Goal: Information Seeking & Learning: Learn about a topic

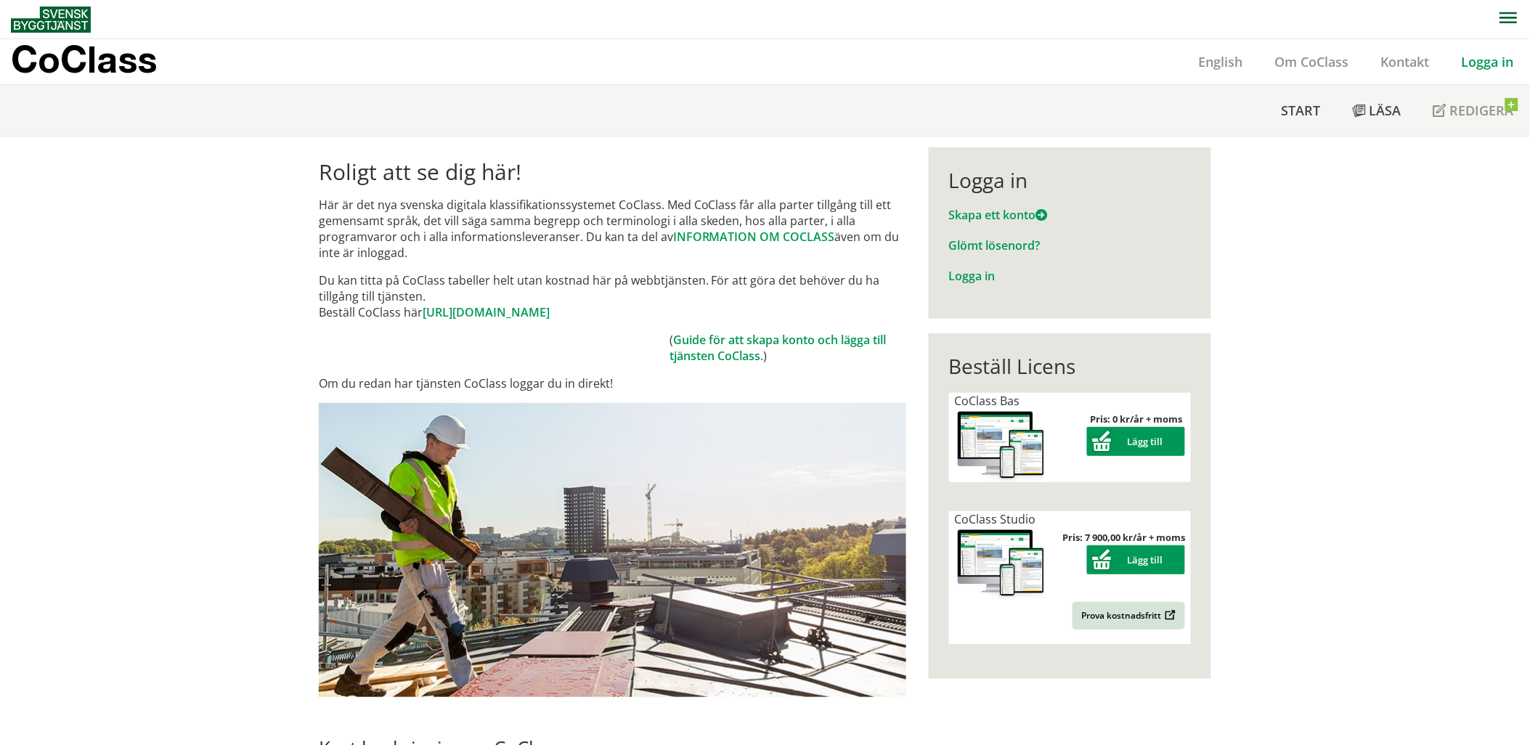
click at [1484, 62] on link "Logga in" at bounding box center [1488, 61] width 84 height 17
click at [1496, 62] on link "Logga in" at bounding box center [1488, 61] width 84 height 17
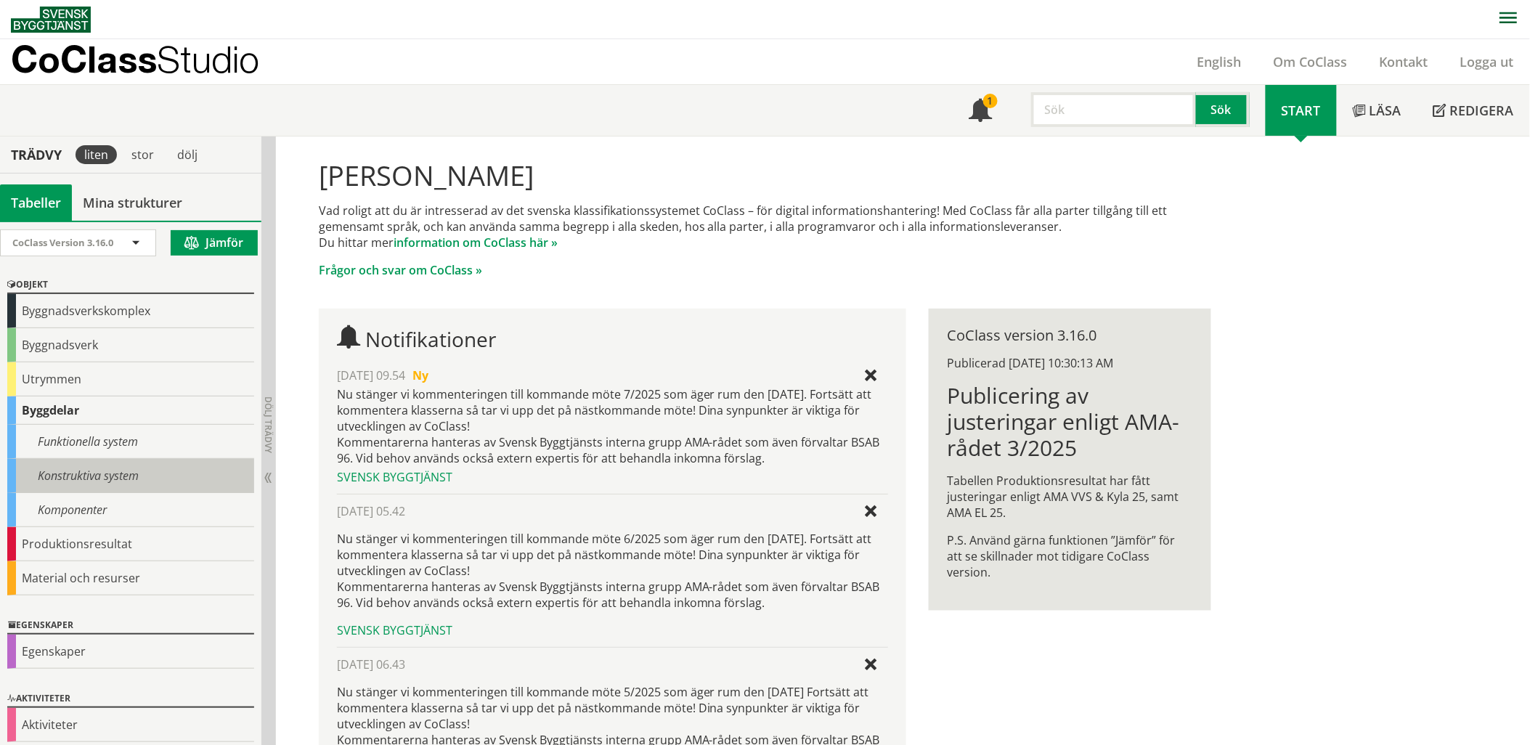
click at [84, 470] on div "Konstruktiva system" at bounding box center [130, 476] width 247 height 34
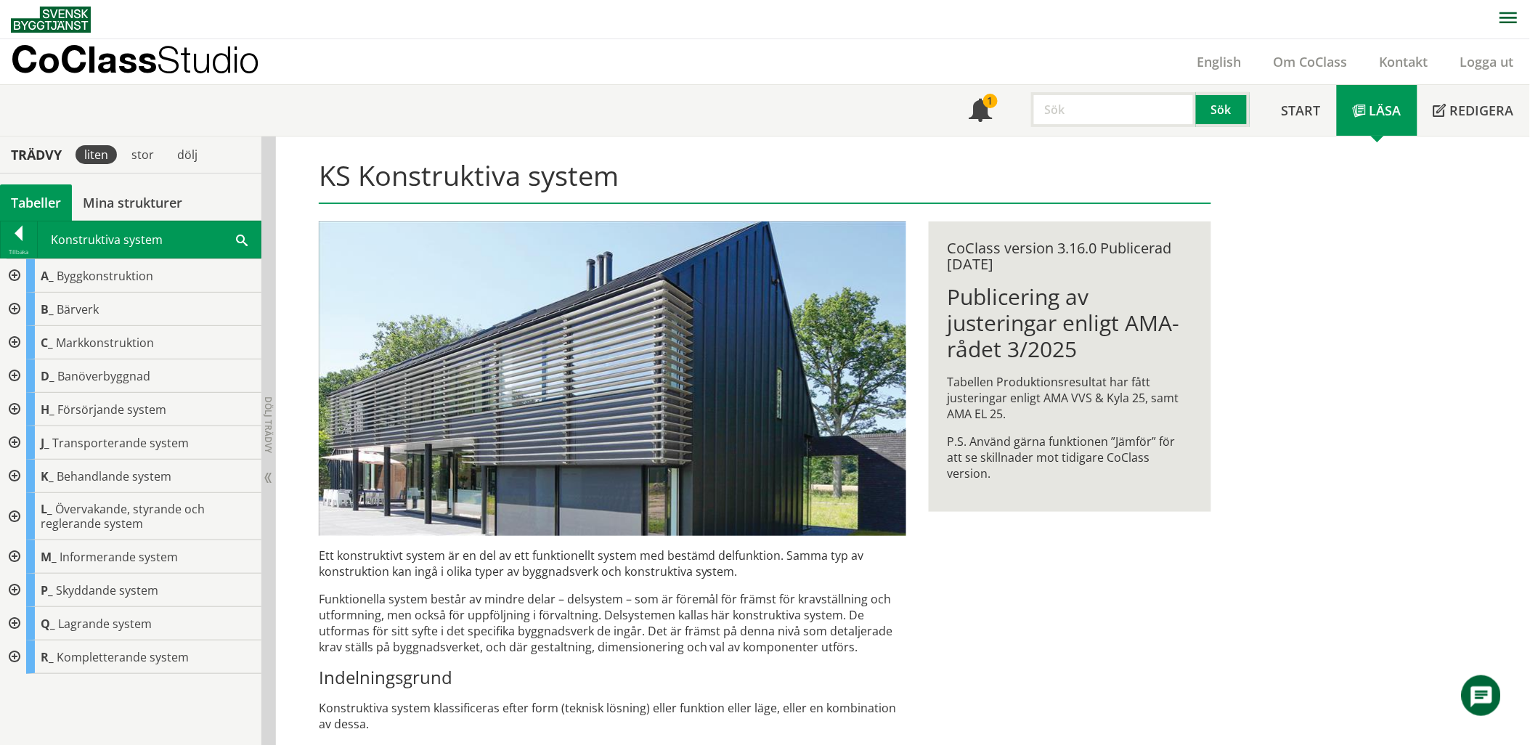
click at [11, 309] on div at bounding box center [13, 309] width 26 height 33
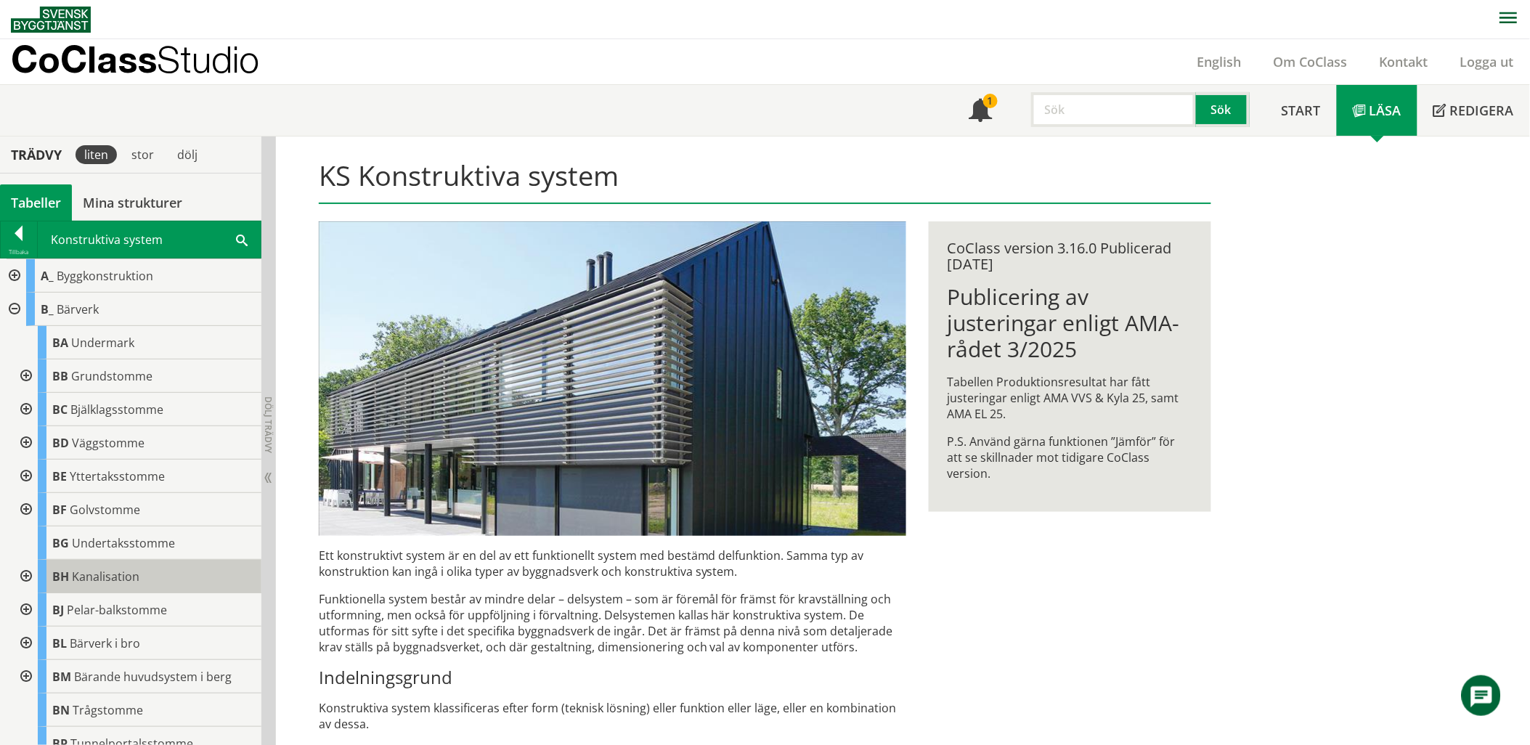
click at [73, 577] on span "Kanalisation" at bounding box center [106, 577] width 68 height 16
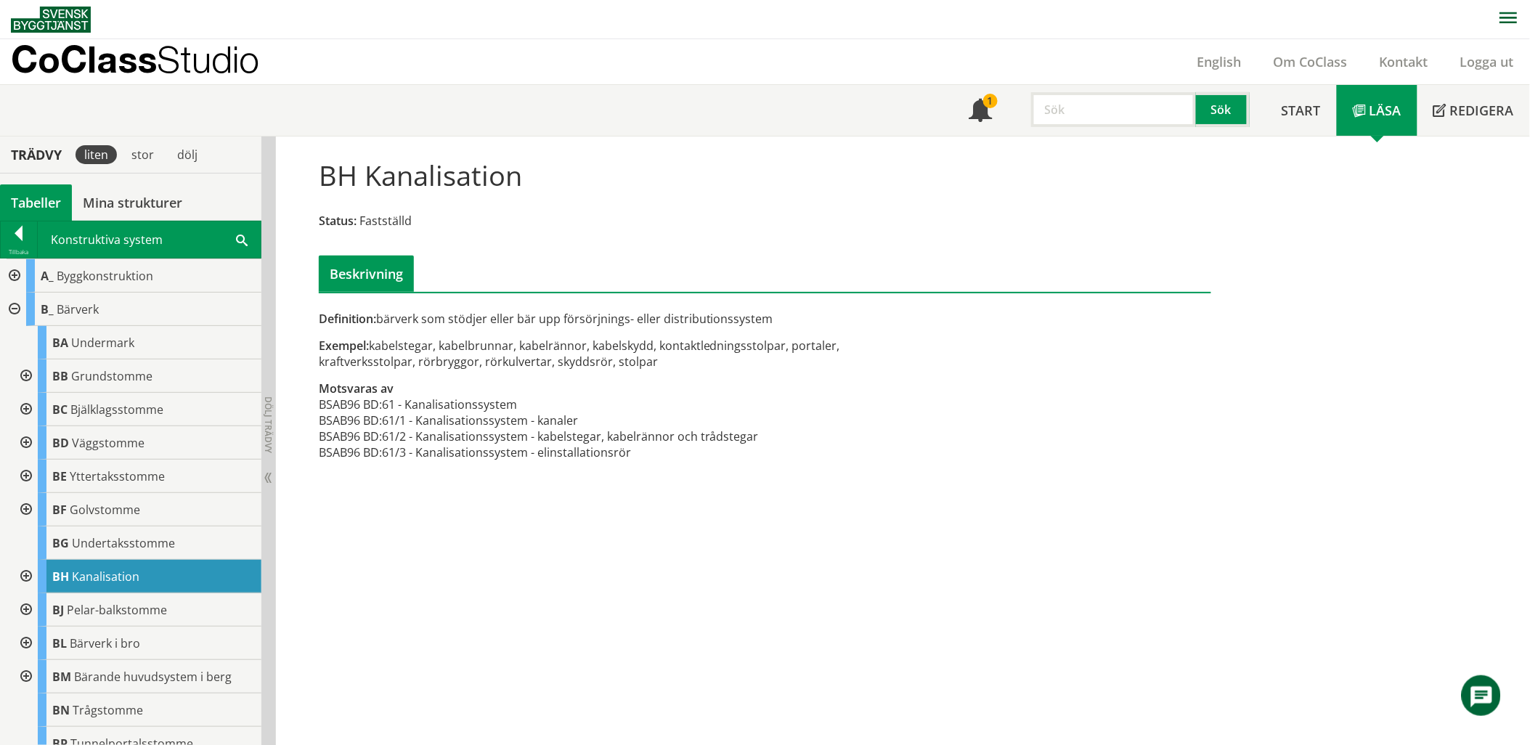
click at [26, 577] on div at bounding box center [25, 576] width 26 height 33
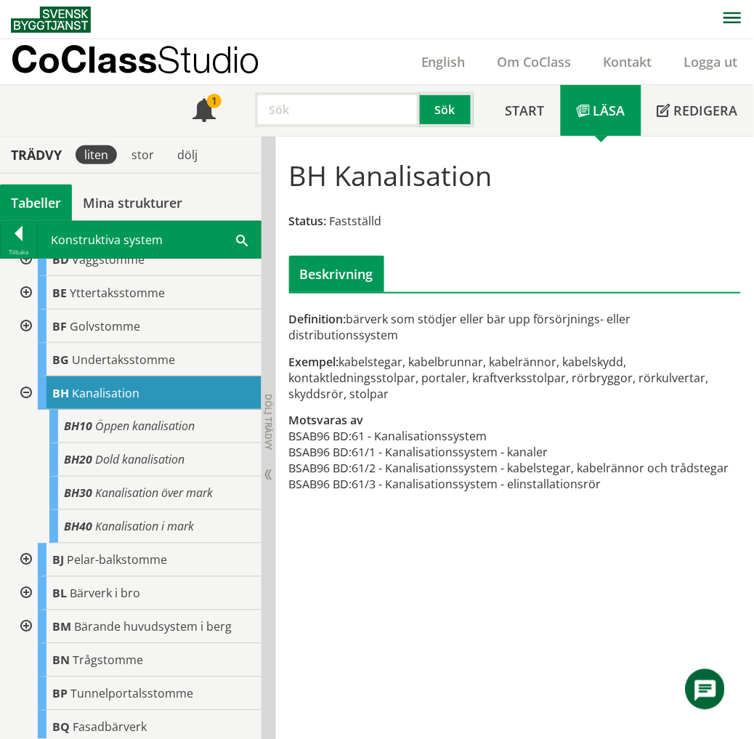
scroll to position [216, 0]
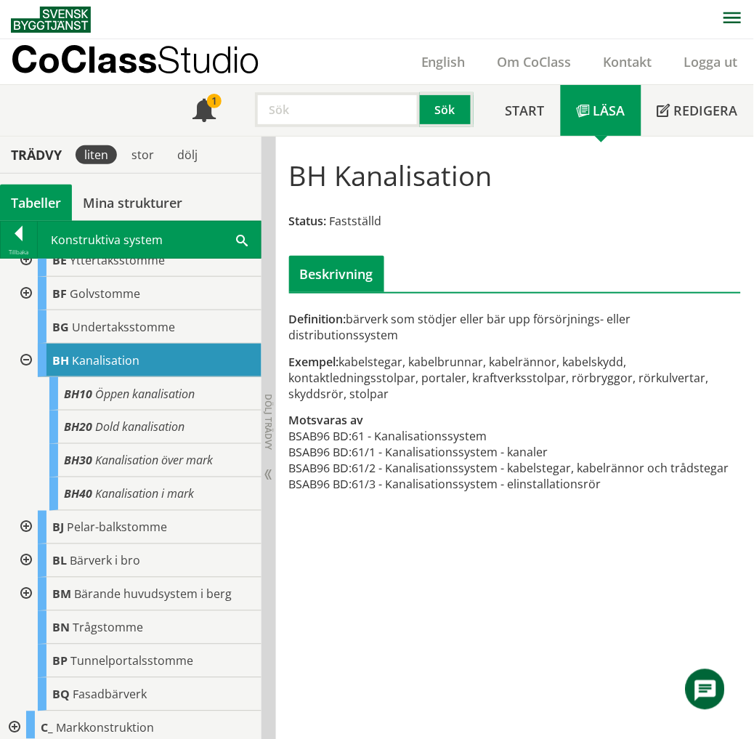
click at [29, 359] on div at bounding box center [25, 360] width 26 height 33
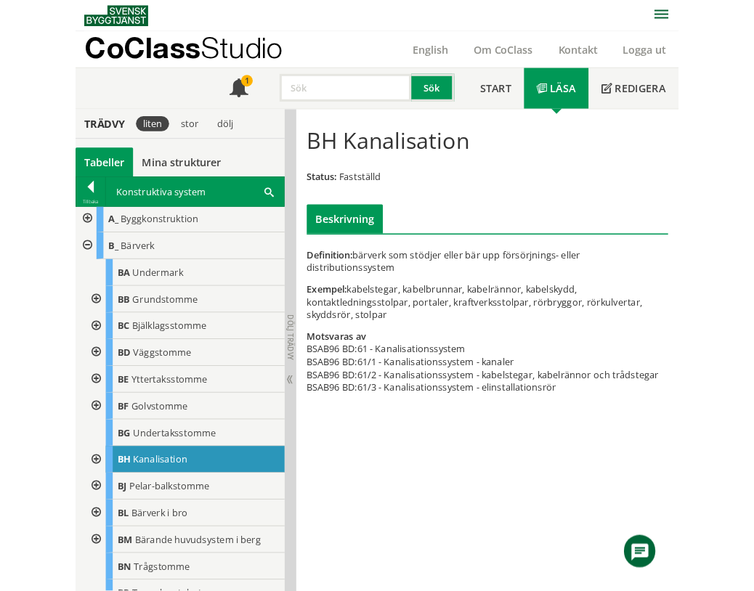
scroll to position [0, 0]
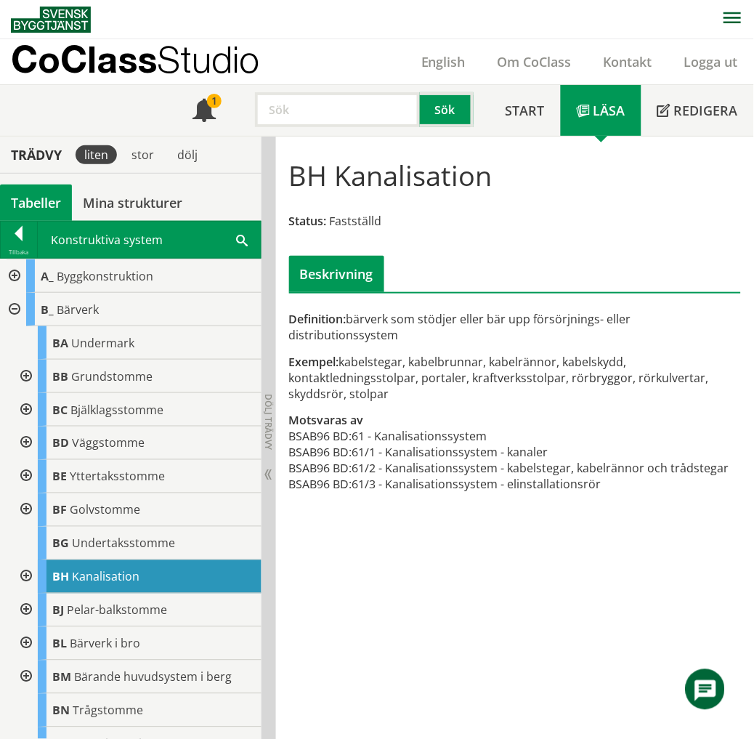
click at [11, 308] on div at bounding box center [13, 309] width 26 height 33
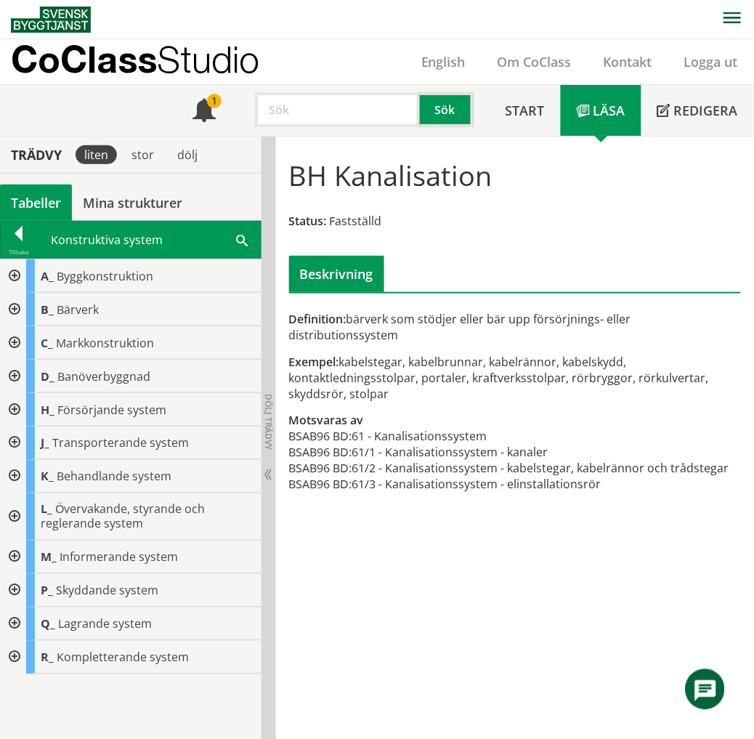
click at [12, 344] on div at bounding box center [13, 342] width 26 height 33
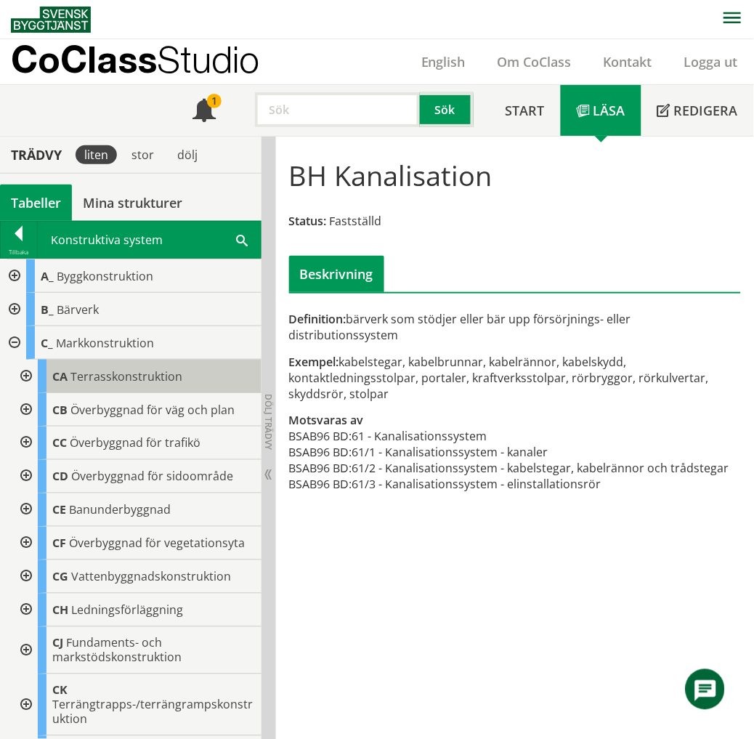
click at [100, 373] on span "Terrasskonstruktion" at bounding box center [126, 376] width 112 height 16
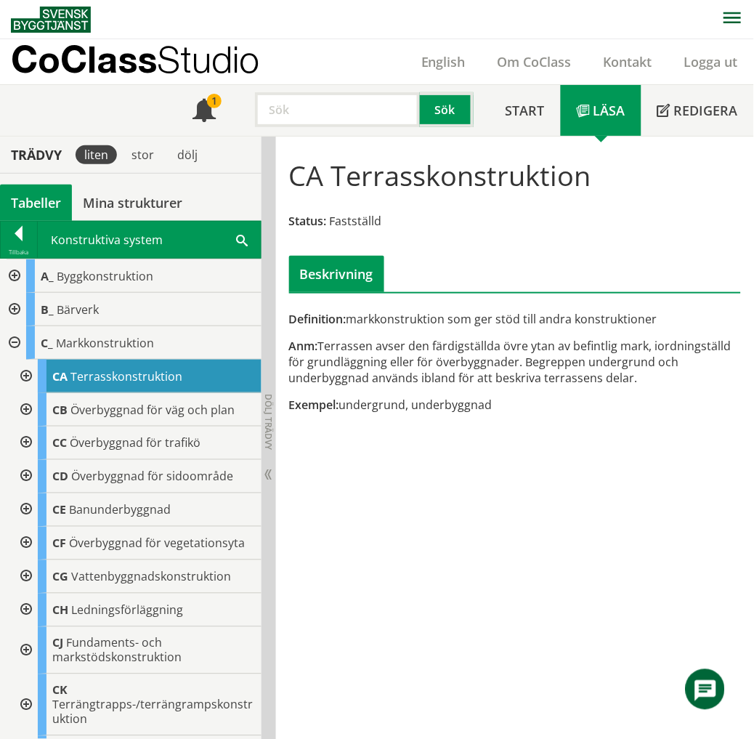
click at [24, 373] on div at bounding box center [25, 375] width 26 height 33
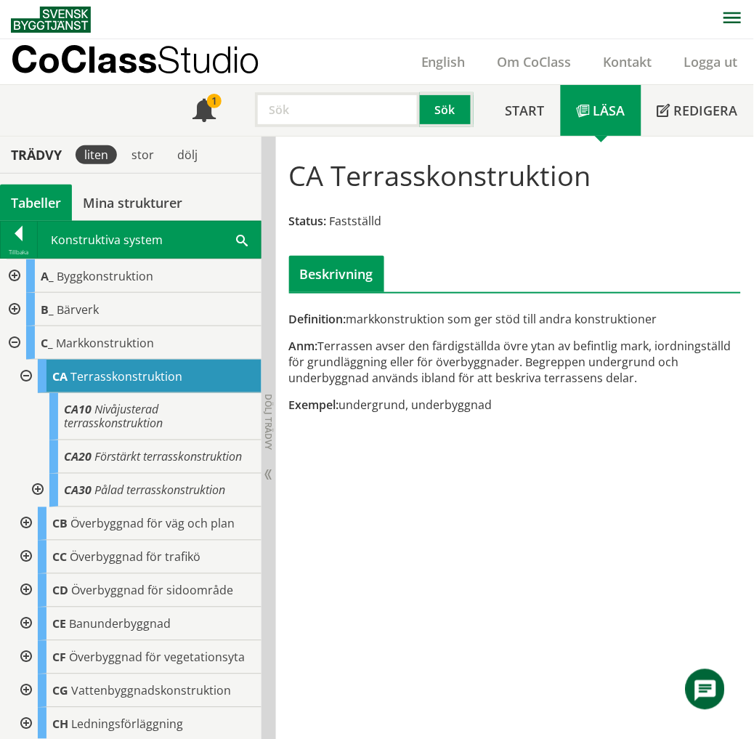
click at [12, 332] on div "A_ Byggkonstruktion B_ Bärverk BA Undermark BB Grundstomme BC Bjälklagsstomme B…" at bounding box center [130, 745] width 261 height 972
click at [17, 340] on div at bounding box center [13, 342] width 26 height 33
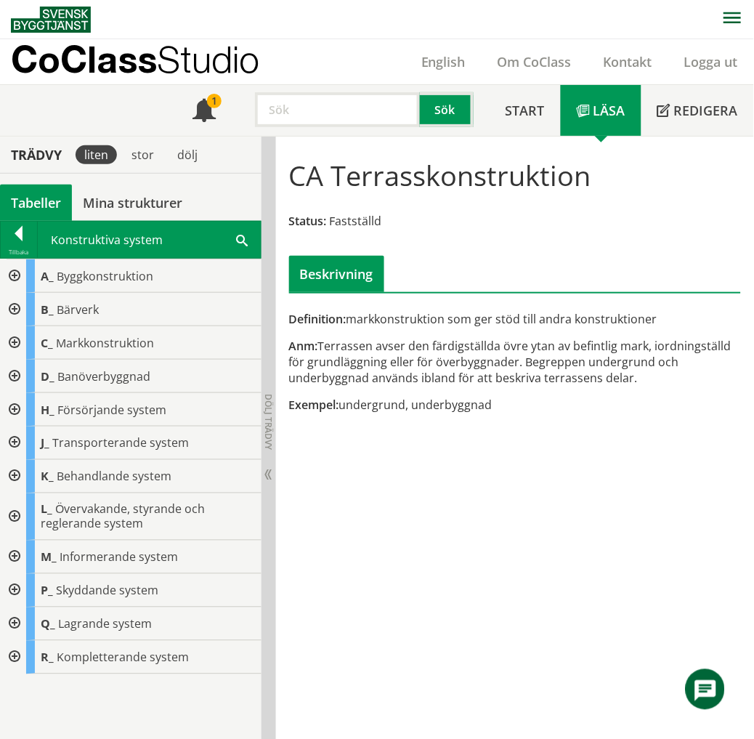
click at [15, 272] on div at bounding box center [13, 275] width 26 height 33
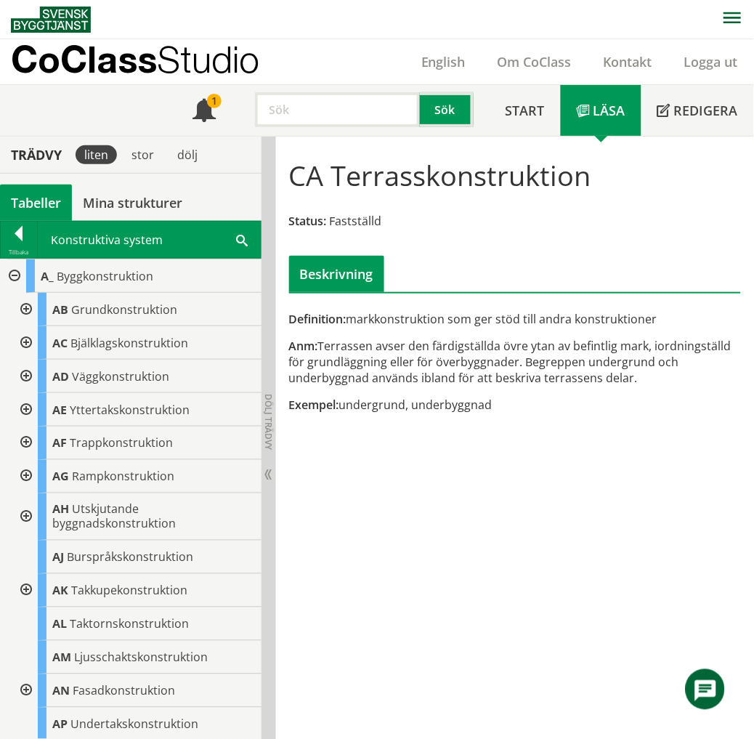
click at [25, 310] on div at bounding box center [25, 309] width 26 height 33
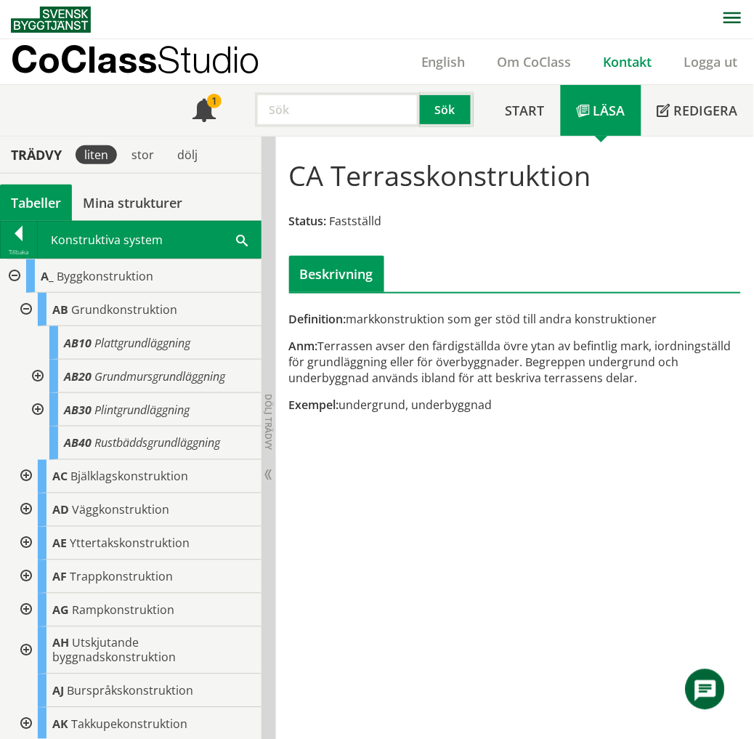
drag, startPoint x: 597, startPoint y: 114, endPoint x: 632, endPoint y: 53, distance: 70.3
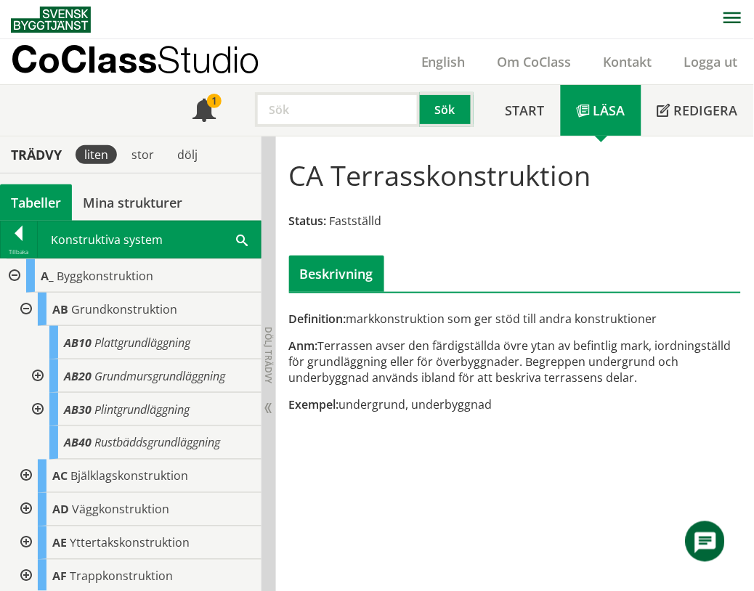
click at [12, 272] on div at bounding box center [13, 275] width 26 height 33
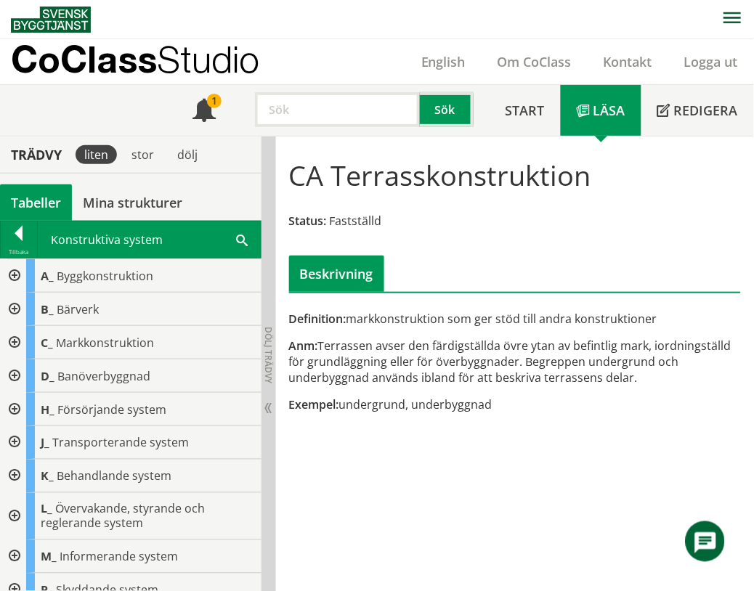
click at [17, 311] on div at bounding box center [13, 309] width 26 height 33
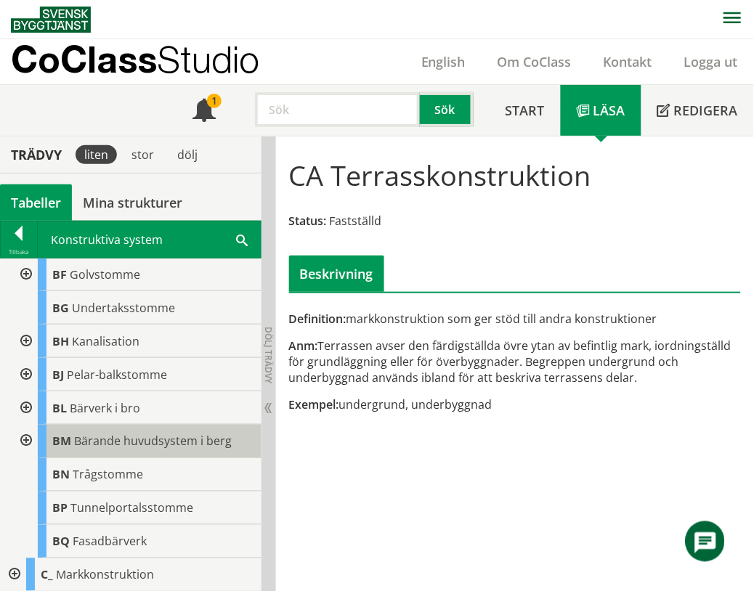
scroll to position [242, 0]
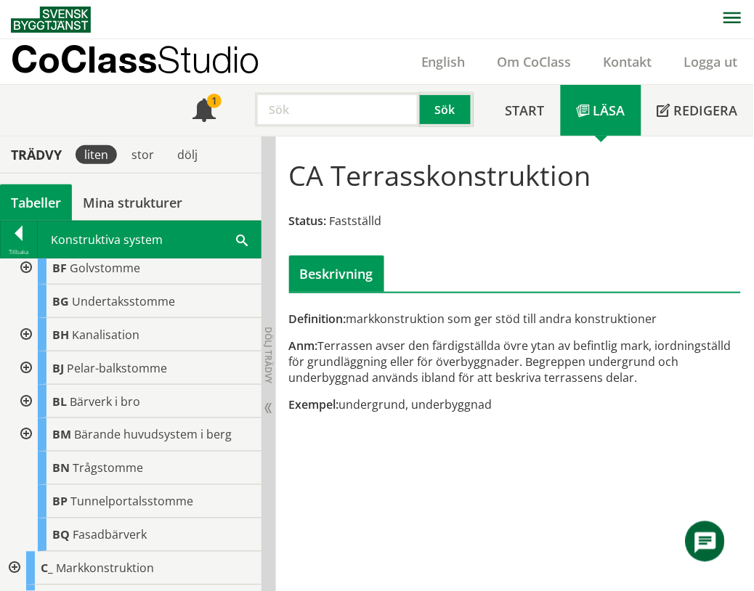
click at [27, 335] on div at bounding box center [25, 334] width 26 height 33
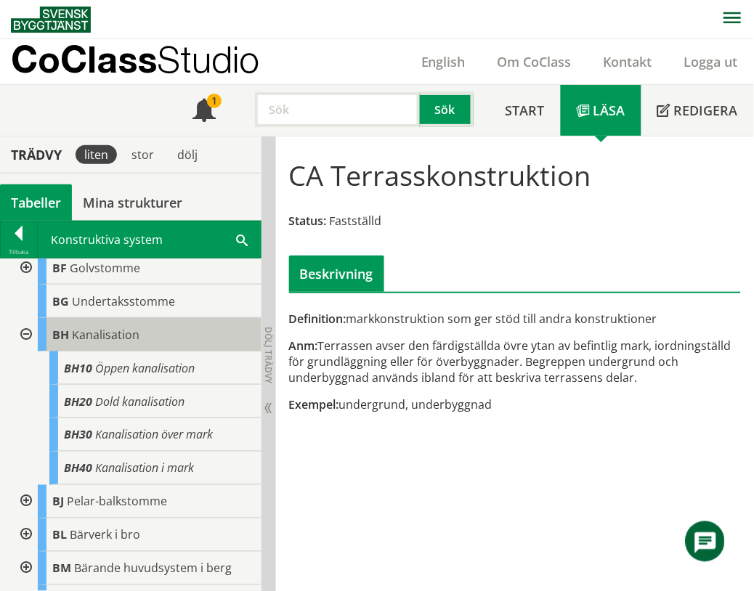
click at [102, 336] on span "Kanalisation" at bounding box center [106, 335] width 68 height 16
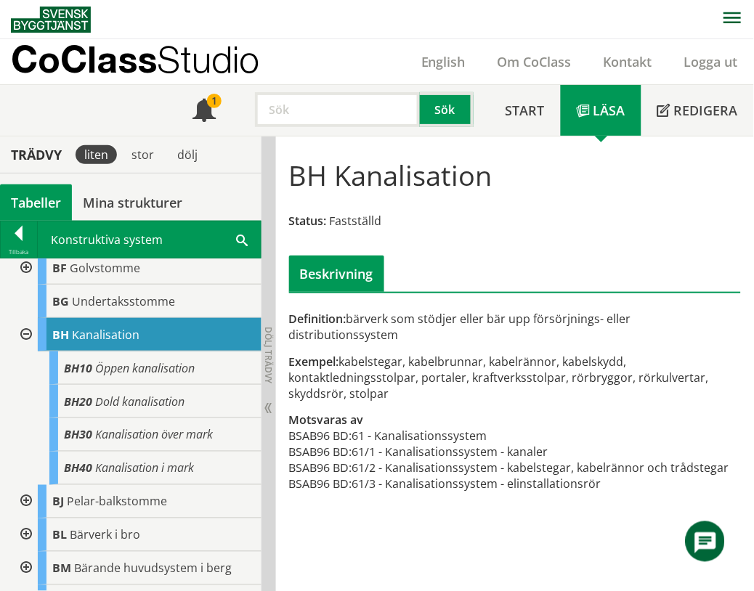
click at [19, 330] on div at bounding box center [25, 334] width 26 height 33
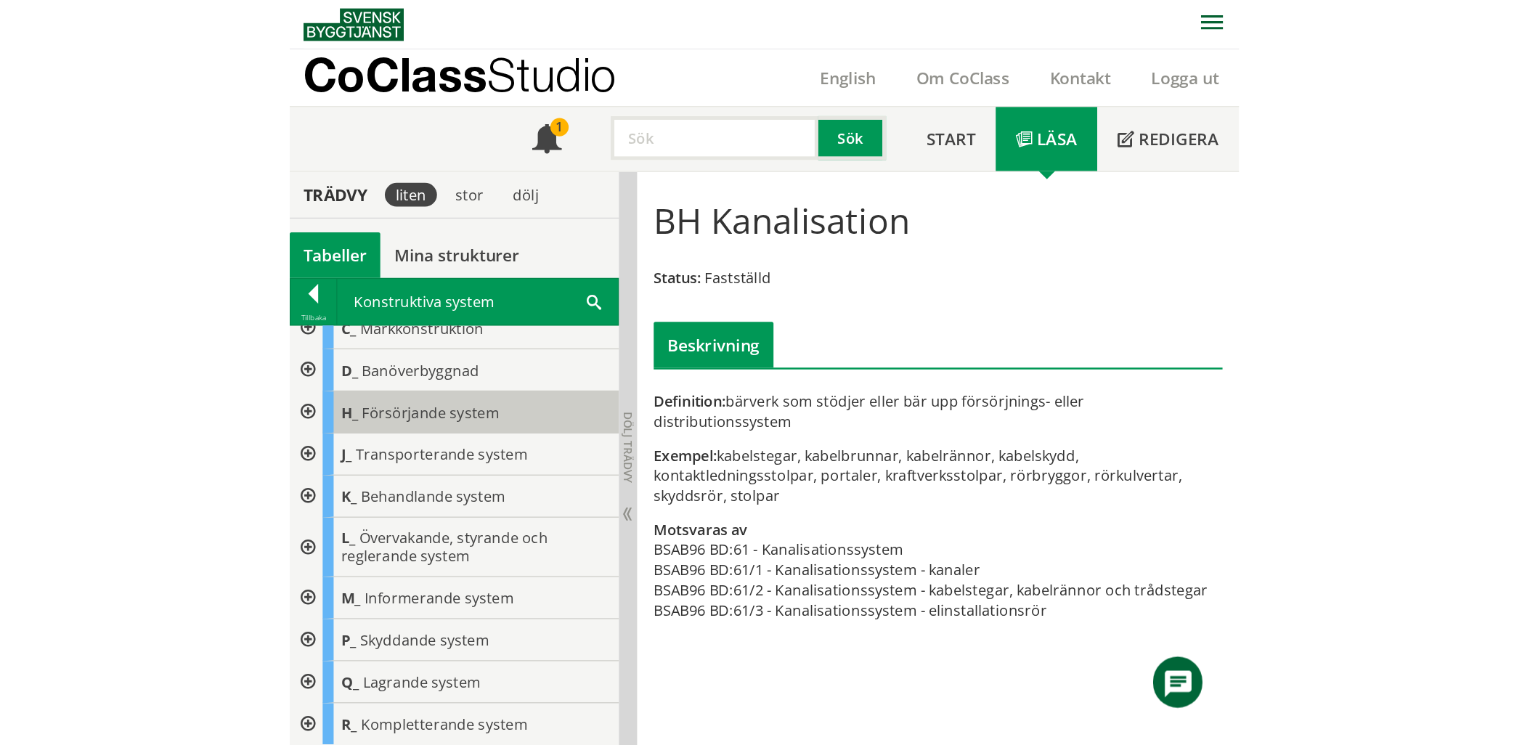
scroll to position [469, 0]
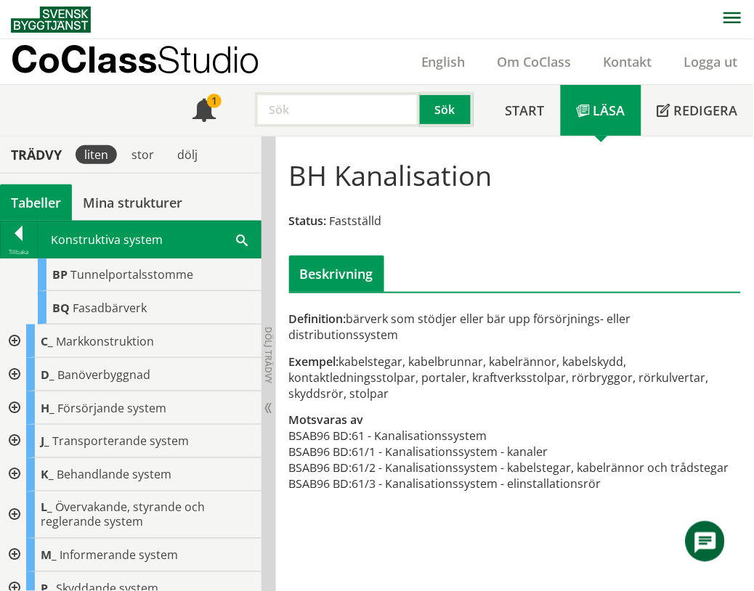
click at [17, 339] on div at bounding box center [13, 341] width 26 height 33
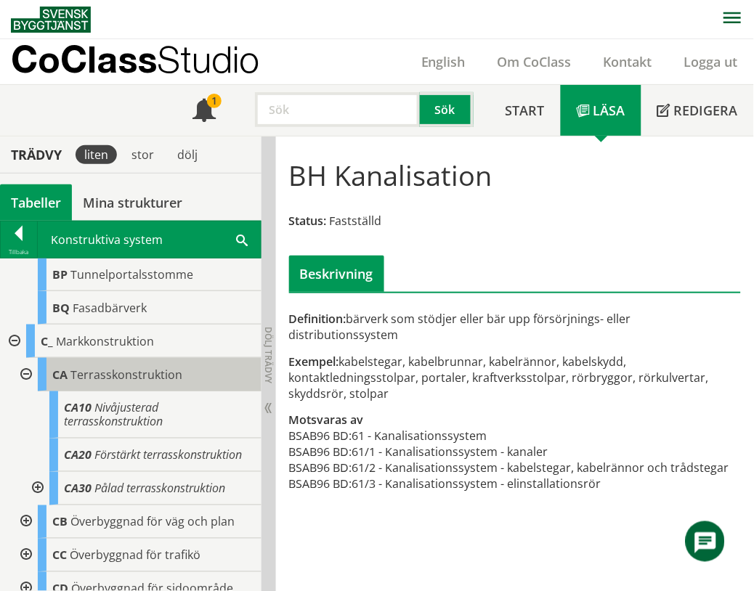
click at [98, 376] on span "Terrasskonstruktion" at bounding box center [126, 375] width 112 height 16
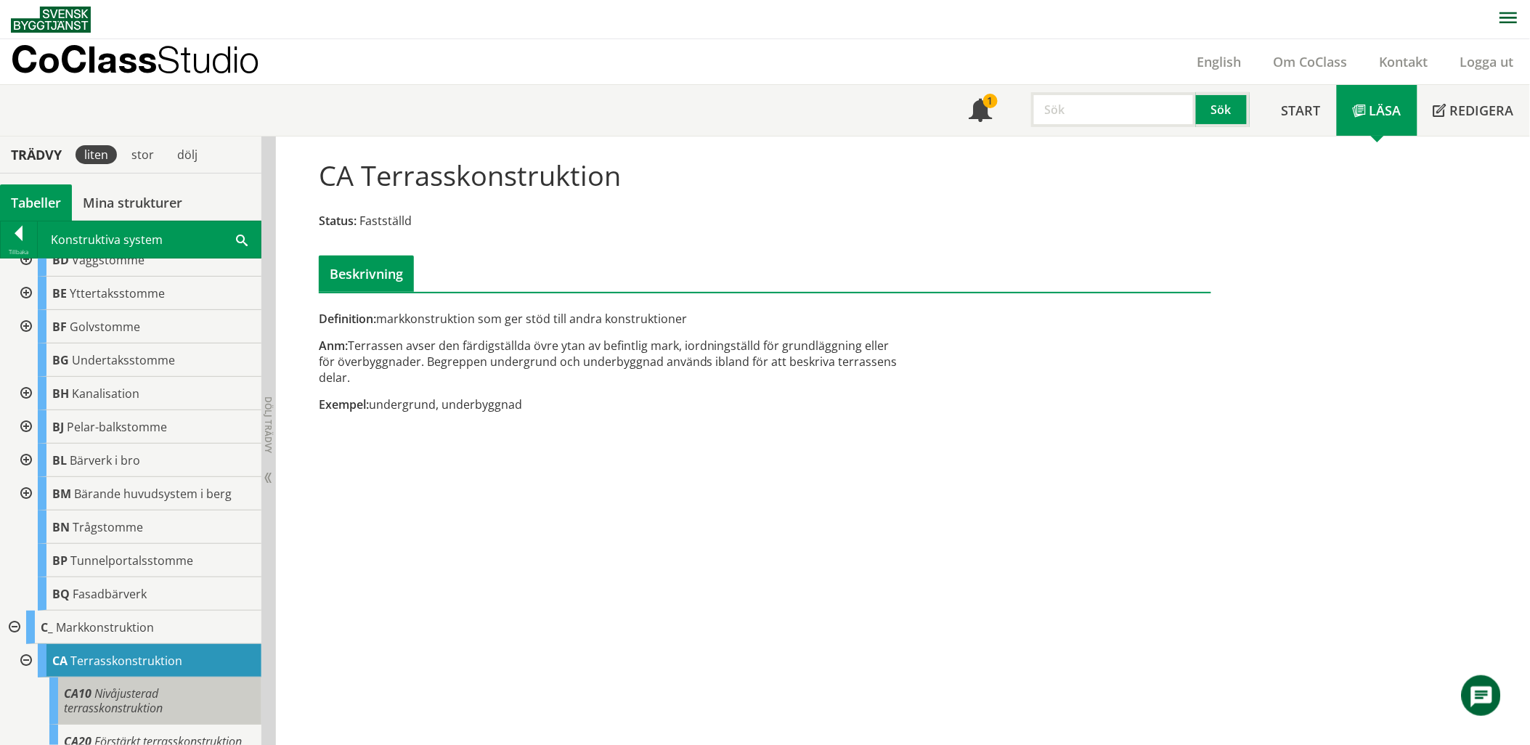
scroll to position [66, 0]
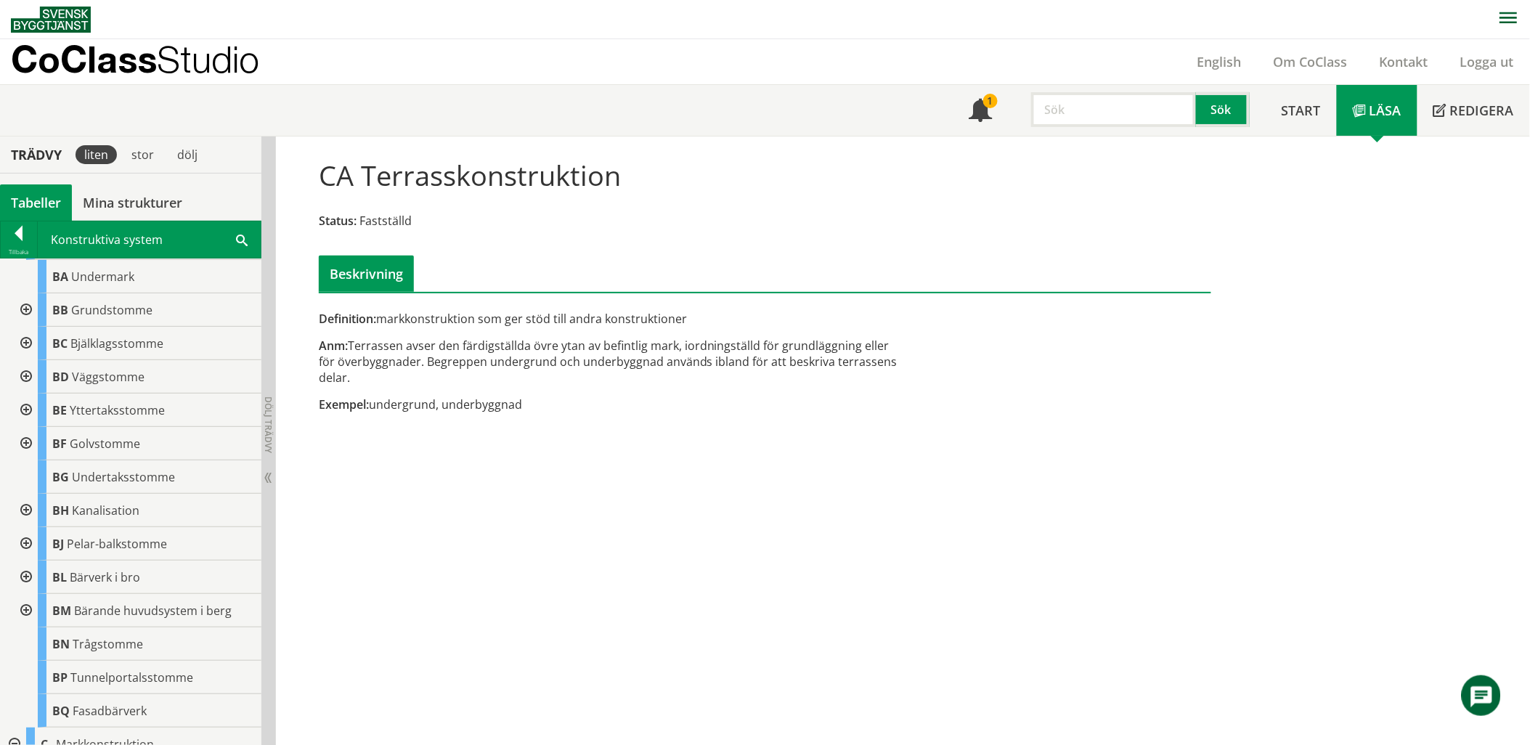
click at [24, 311] on div at bounding box center [25, 309] width 26 height 33
click at [38, 373] on div at bounding box center [36, 376] width 26 height 33
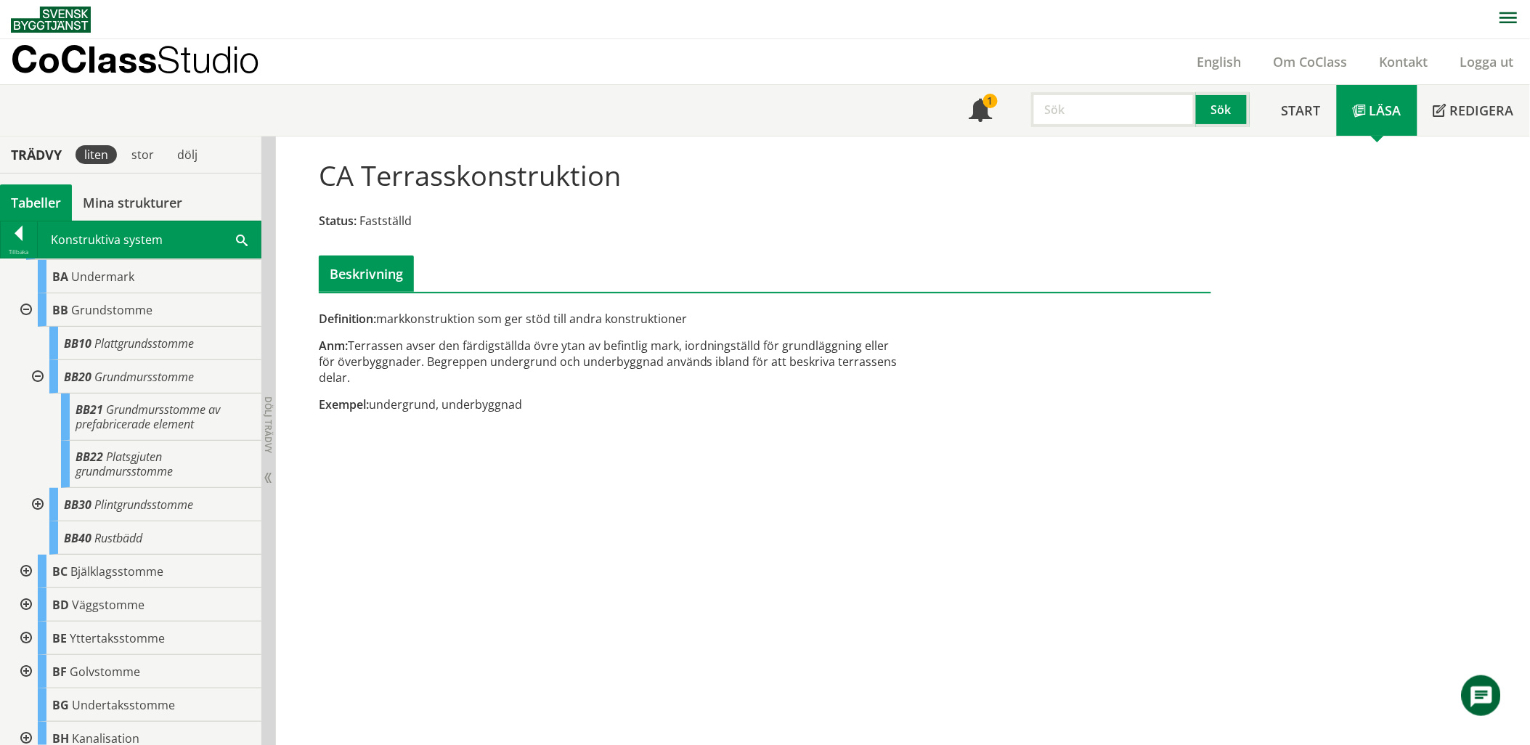
click at [23, 574] on div at bounding box center [25, 571] width 26 height 33
click at [35, 603] on div at bounding box center [36, 604] width 26 height 33
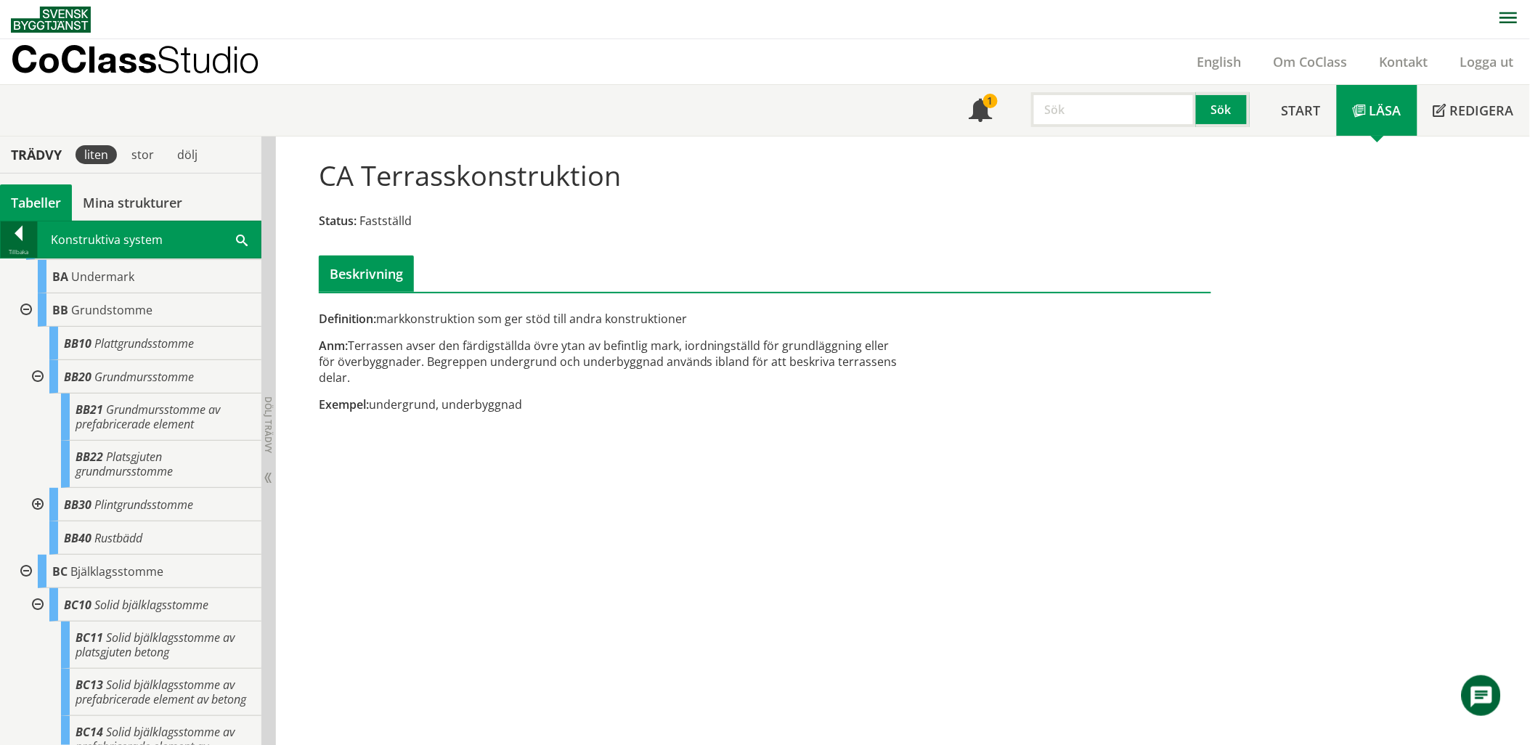
click at [12, 231] on div at bounding box center [19, 236] width 36 height 20
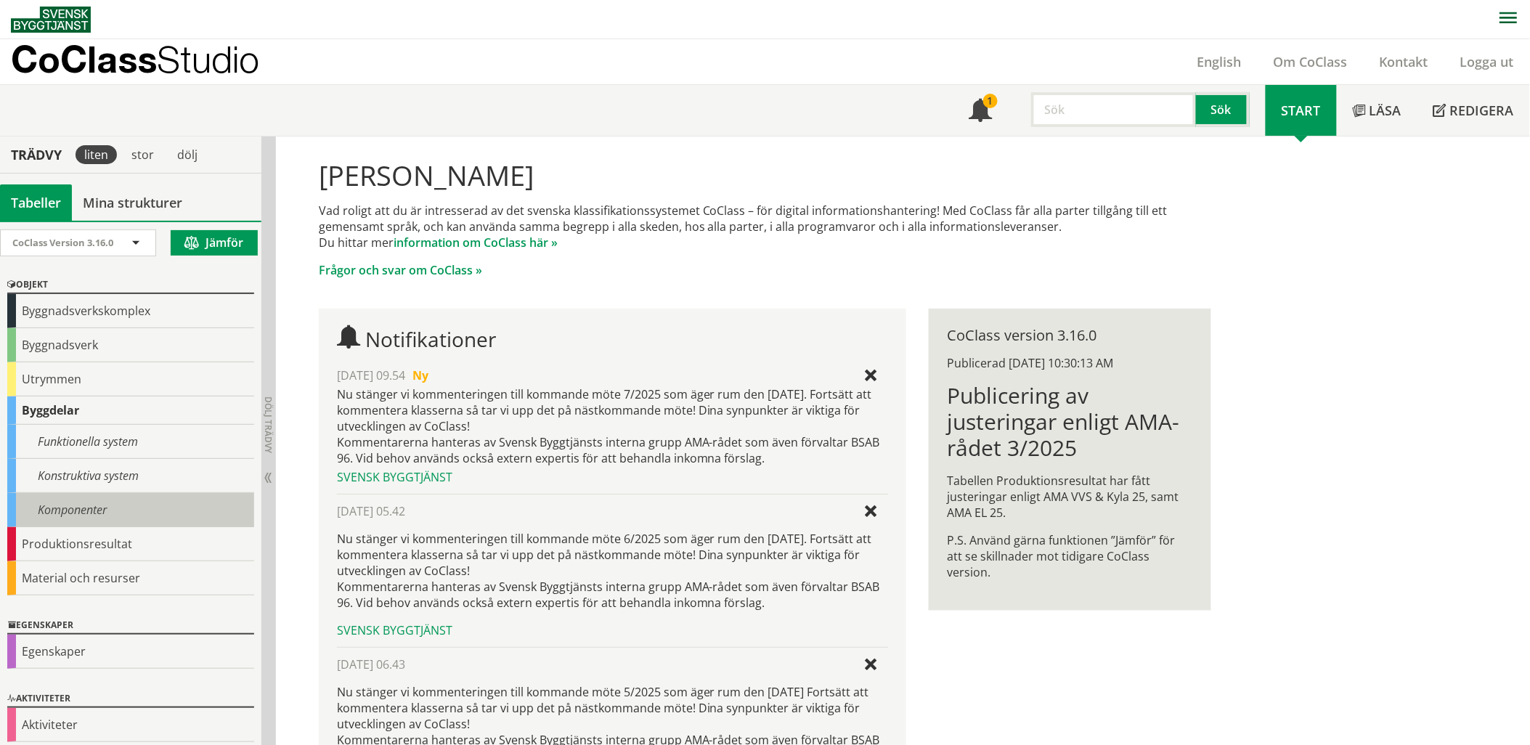
click at [62, 511] on div "Komponenter" at bounding box center [130, 510] width 247 height 34
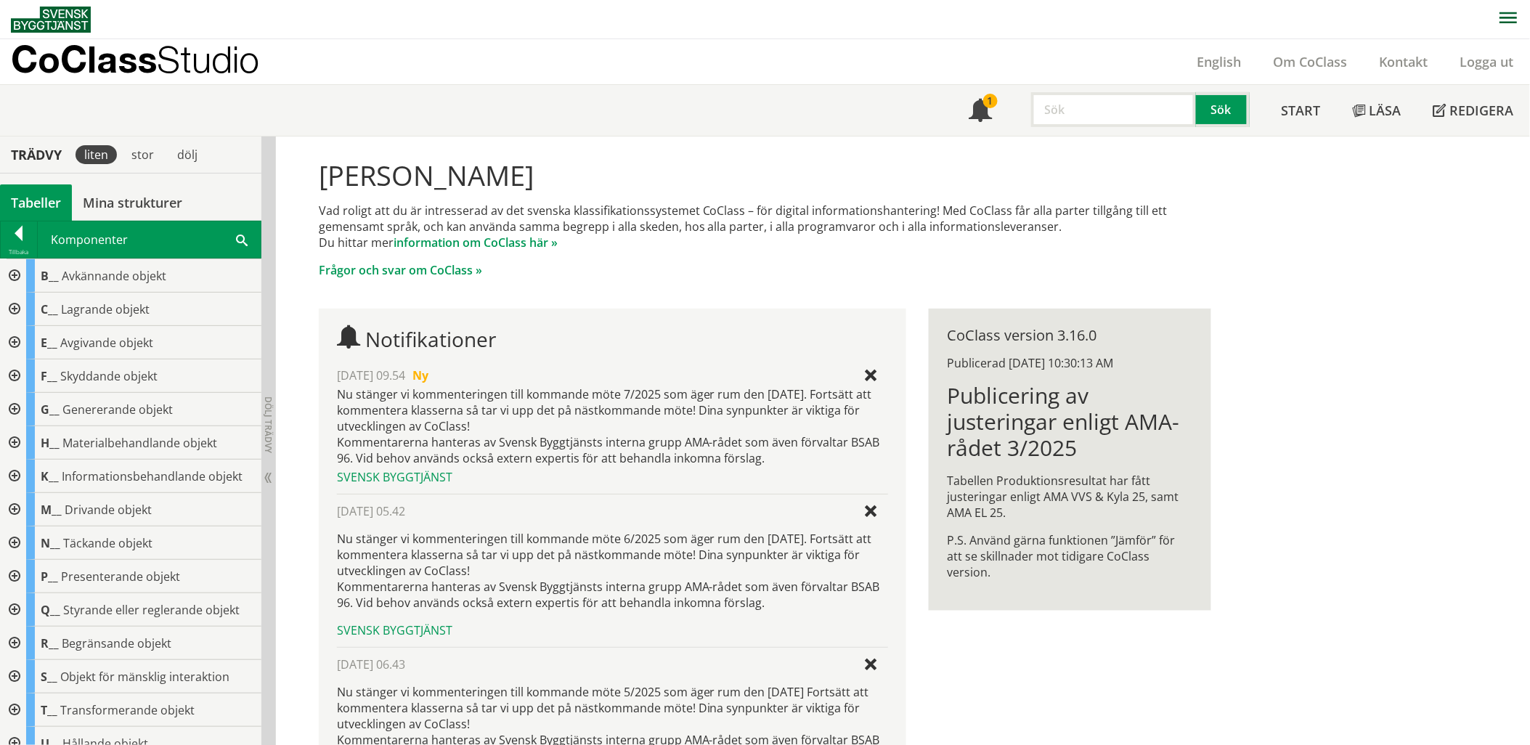
click at [76, 508] on span "Drivande objekt" at bounding box center [108, 510] width 87 height 16
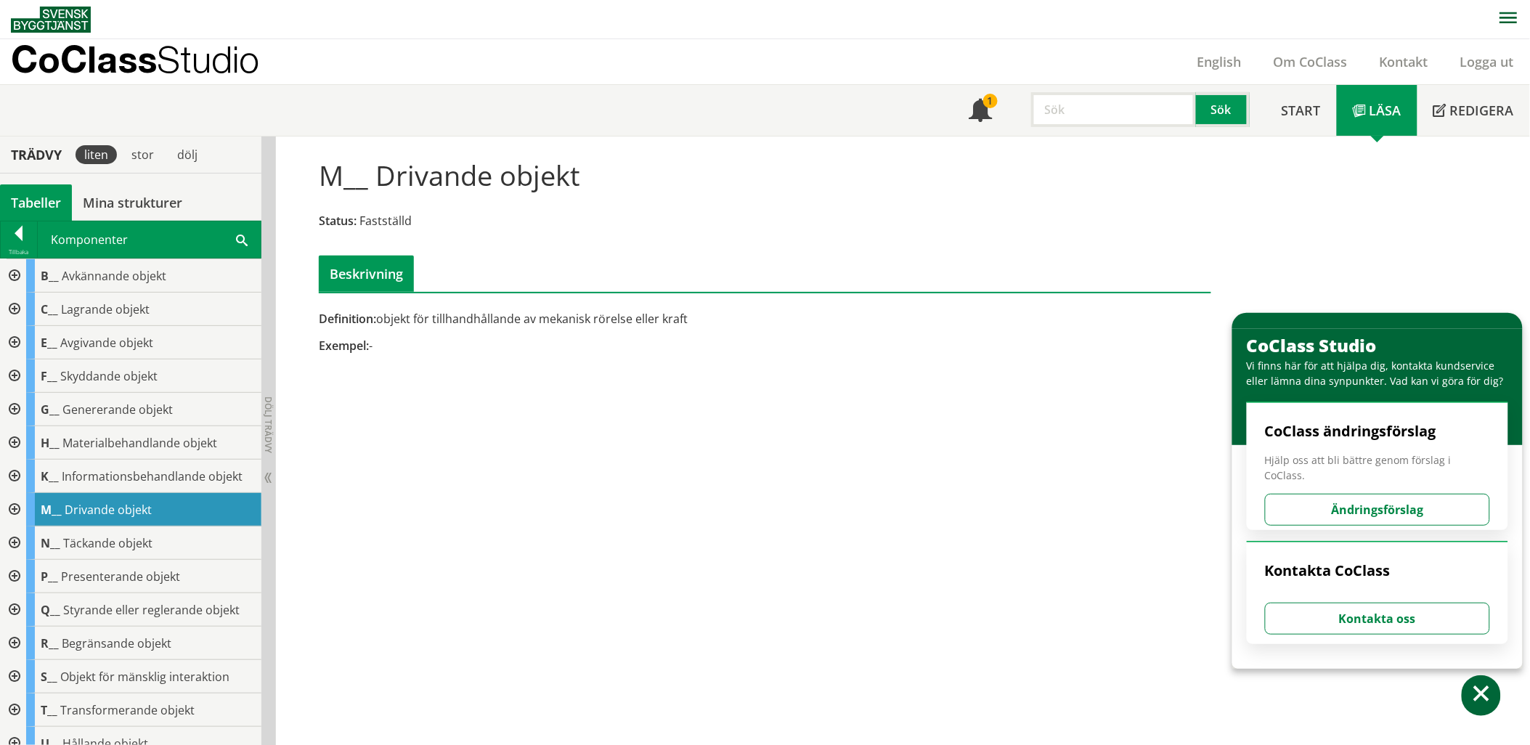
click at [17, 505] on div at bounding box center [13, 509] width 26 height 33
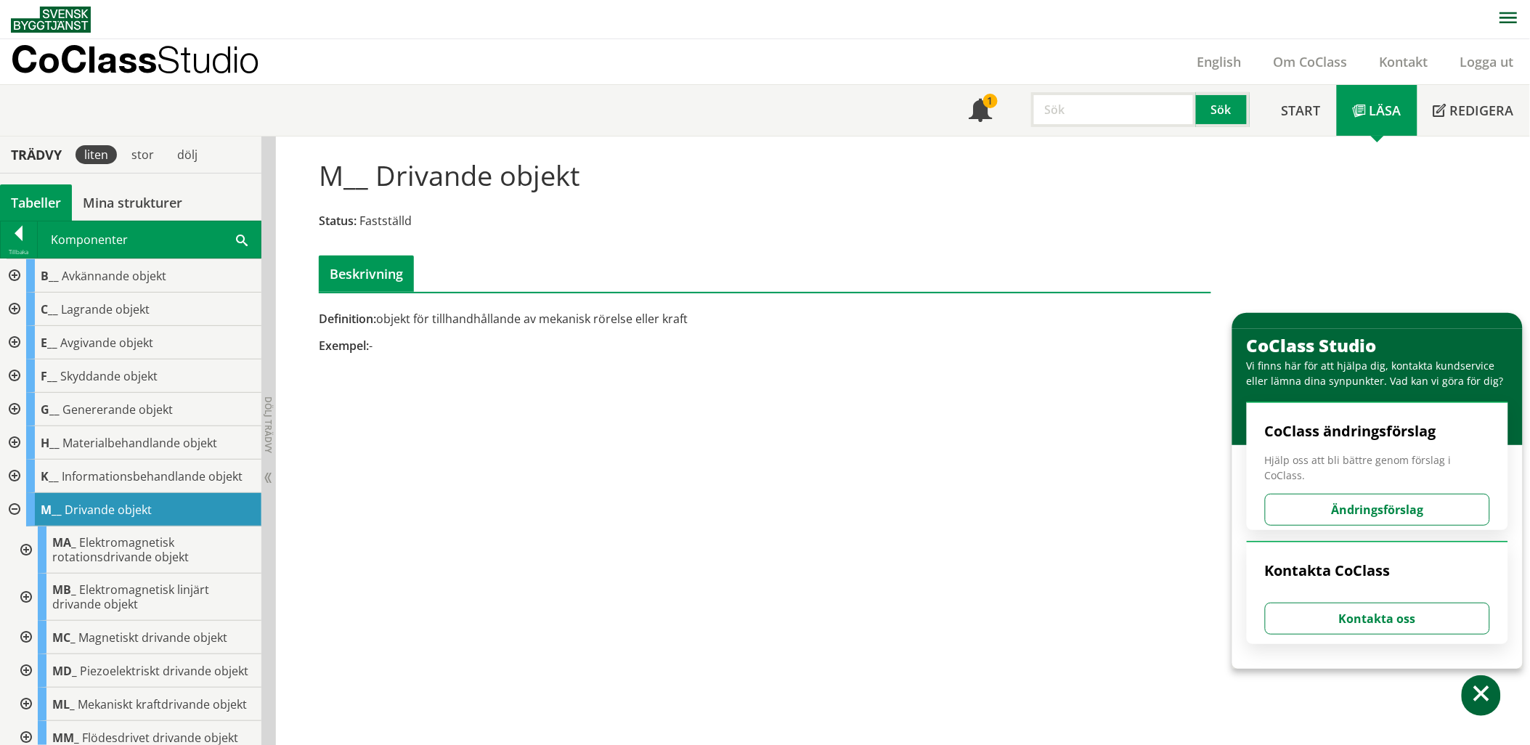
click at [25, 548] on div at bounding box center [25, 550] width 26 height 47
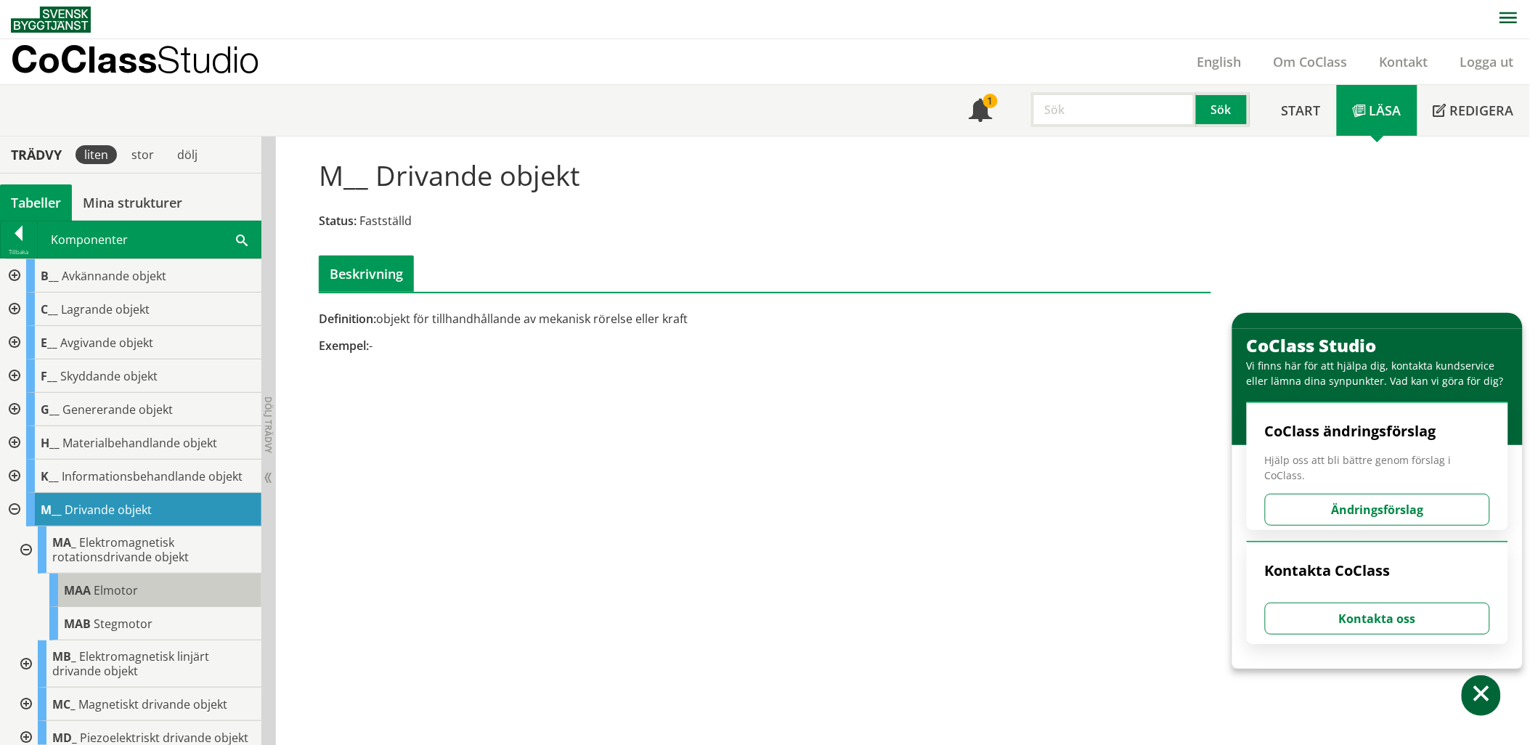
click at [88, 596] on span "MAA" at bounding box center [77, 590] width 27 height 16
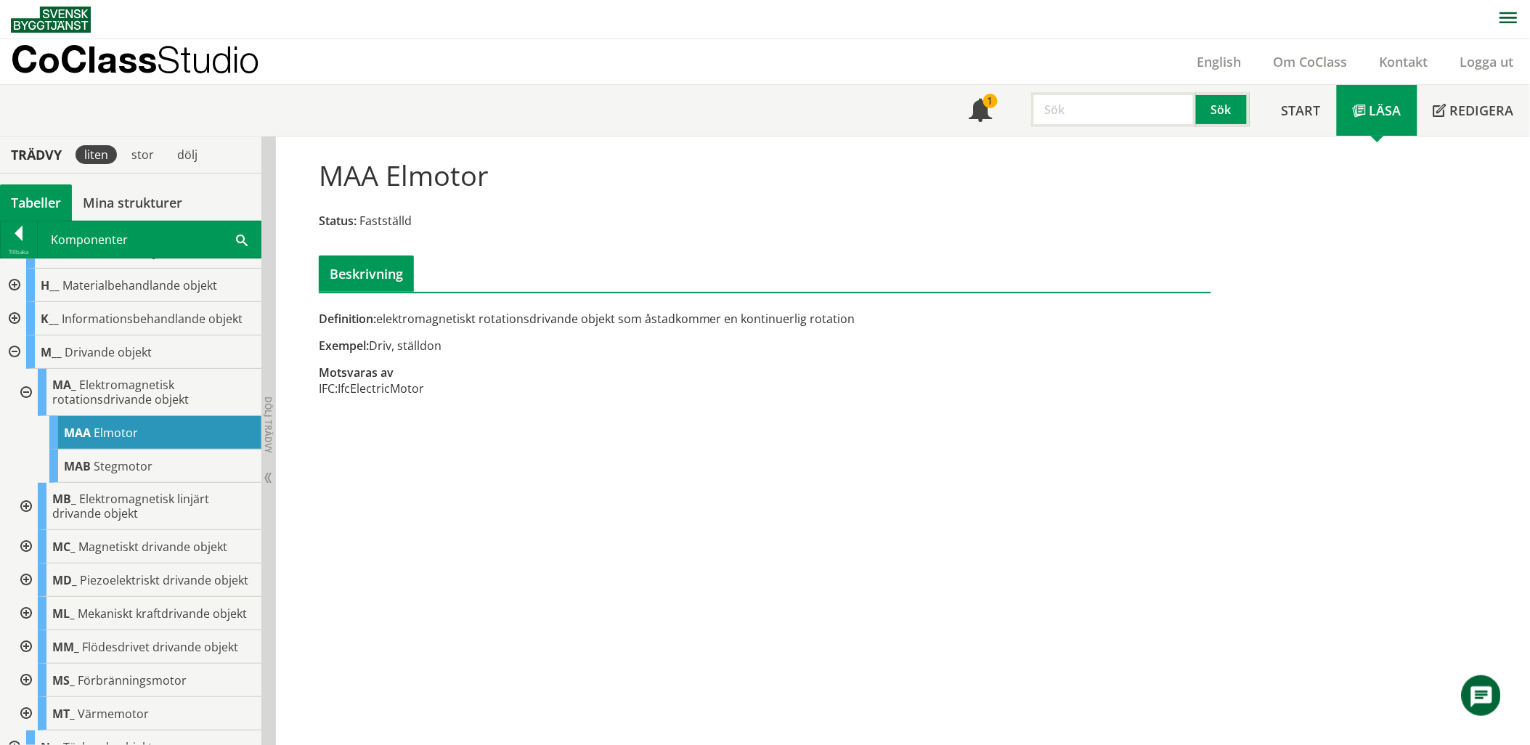
scroll to position [171, 0]
